Goal: Transaction & Acquisition: Purchase product/service

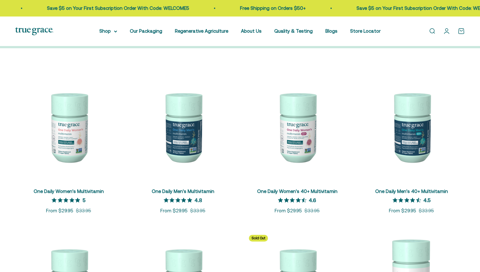
scroll to position [103, 0]
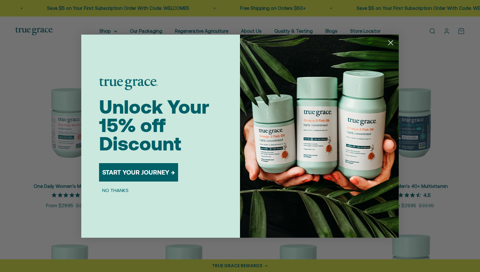
click at [389, 42] on circle "Close dialog" at bounding box center [390, 42] width 10 height 10
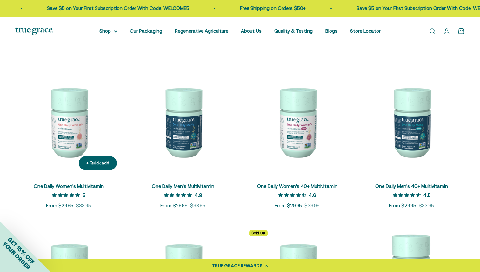
click at [57, 141] on img at bounding box center [68, 122] width 107 height 107
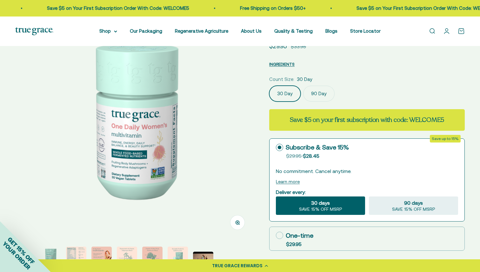
scroll to position [100, 0]
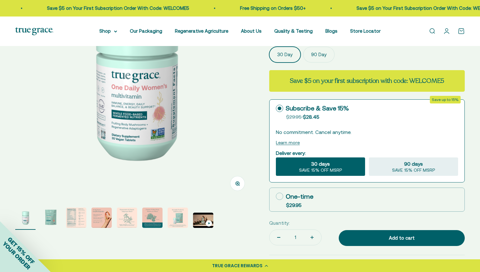
click at [172, 217] on img "Go to item 7" at bounding box center [177, 217] width 20 height 20
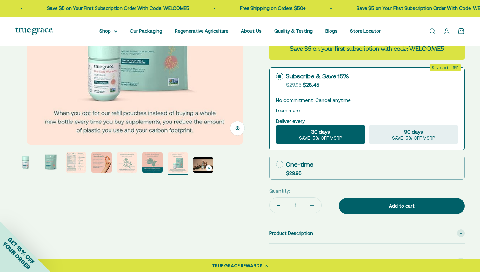
scroll to position [132, 0]
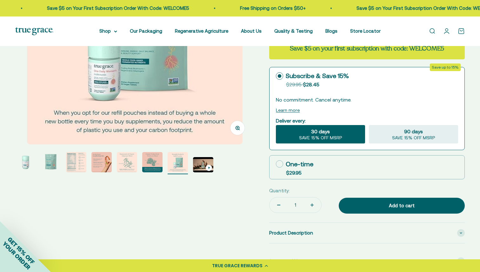
click at [202, 166] on img "Go to item 8" at bounding box center [203, 164] width 20 height 15
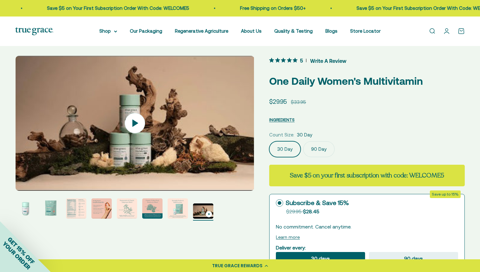
scroll to position [0, 0]
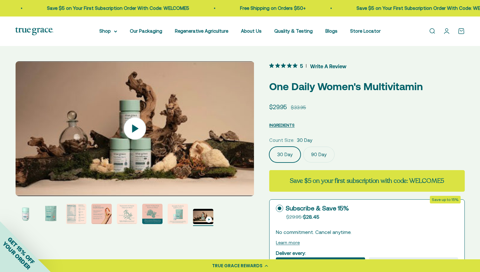
click at [139, 128] on icon at bounding box center [135, 128] width 22 height 22
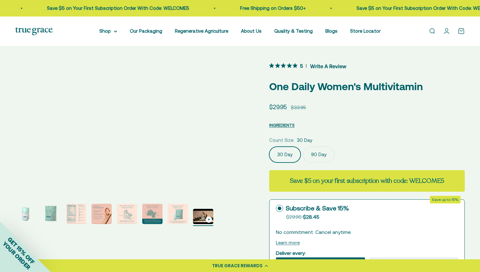
click at [127, 214] on img "Go to item 5" at bounding box center [127, 214] width 20 height 20
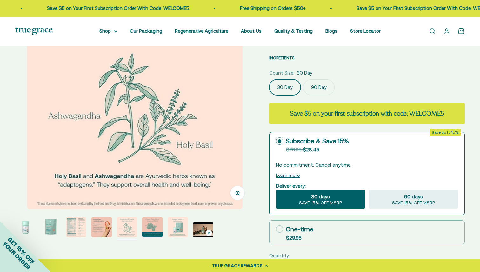
scroll to position [78, 0]
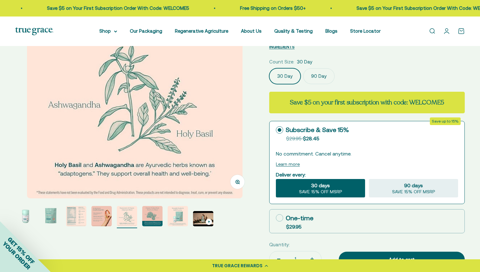
click at [178, 220] on img "Go to item 7" at bounding box center [177, 216] width 20 height 20
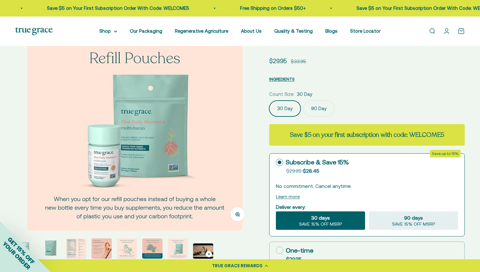
scroll to position [40, 0]
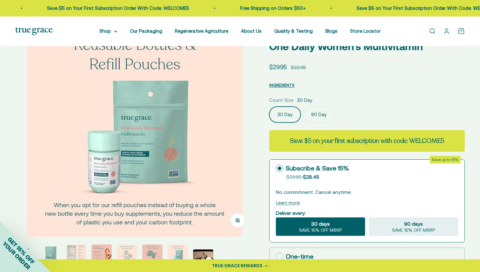
click at [185, 140] on img at bounding box center [134, 128] width 215 height 215
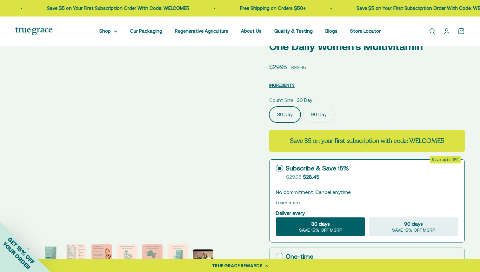
scroll to position [0, 1723]
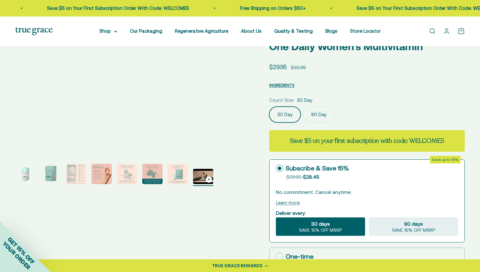
click at [50, 173] on img "Go to item 2" at bounding box center [51, 174] width 20 height 20
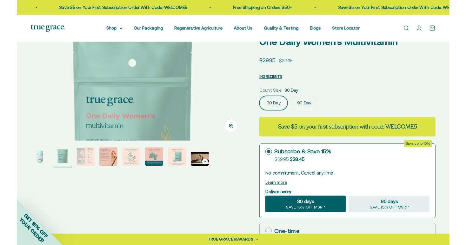
scroll to position [0, 246]
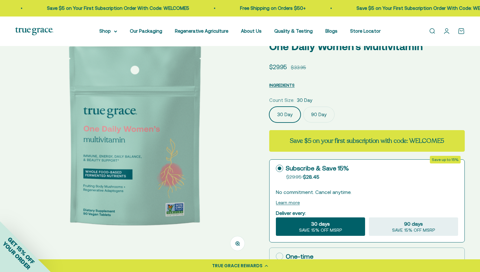
drag, startPoint x: 163, startPoint y: 117, endPoint x: 302, endPoint y: 9, distance: 175.9
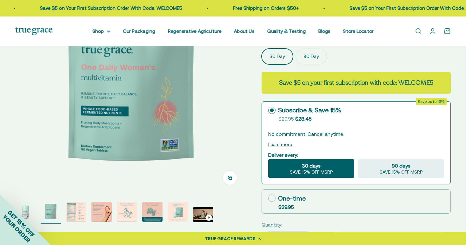
scroll to position [125, 0]
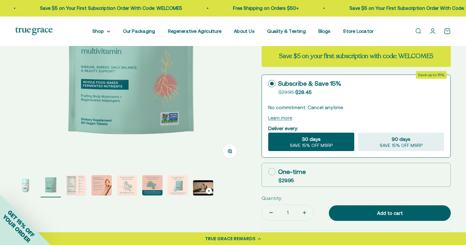
click at [25, 193] on img "Go to item 1" at bounding box center [25, 185] width 20 height 20
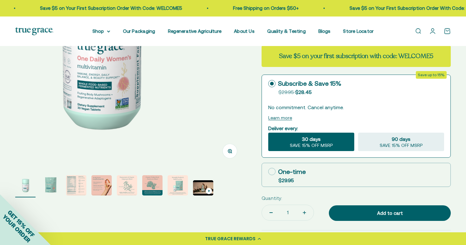
scroll to position [0, 0]
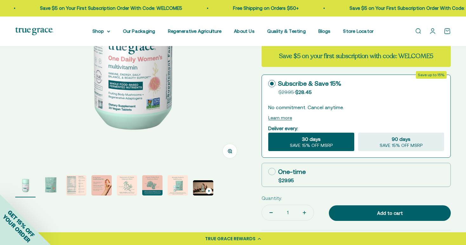
click at [179, 186] on img "Go to item 7" at bounding box center [177, 185] width 20 height 20
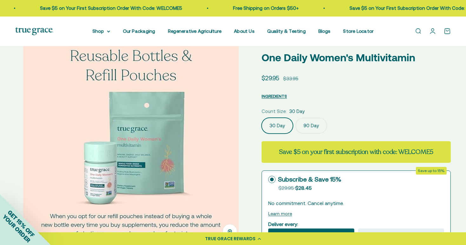
scroll to position [28, 0]
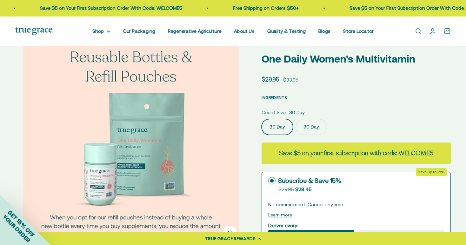
click at [161, 82] on img at bounding box center [130, 141] width 215 height 215
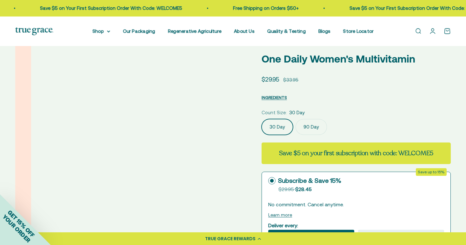
scroll to position [0, 1670]
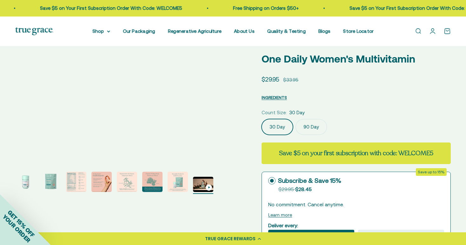
click at [174, 179] on img "Go to item 7" at bounding box center [177, 182] width 20 height 20
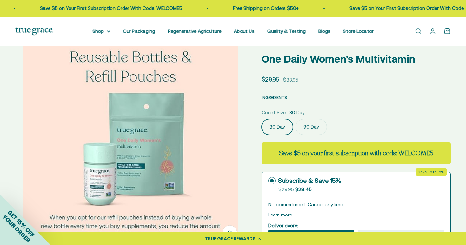
scroll to position [0, 1431]
